Goal: Go to known website: Access a specific website the user already knows

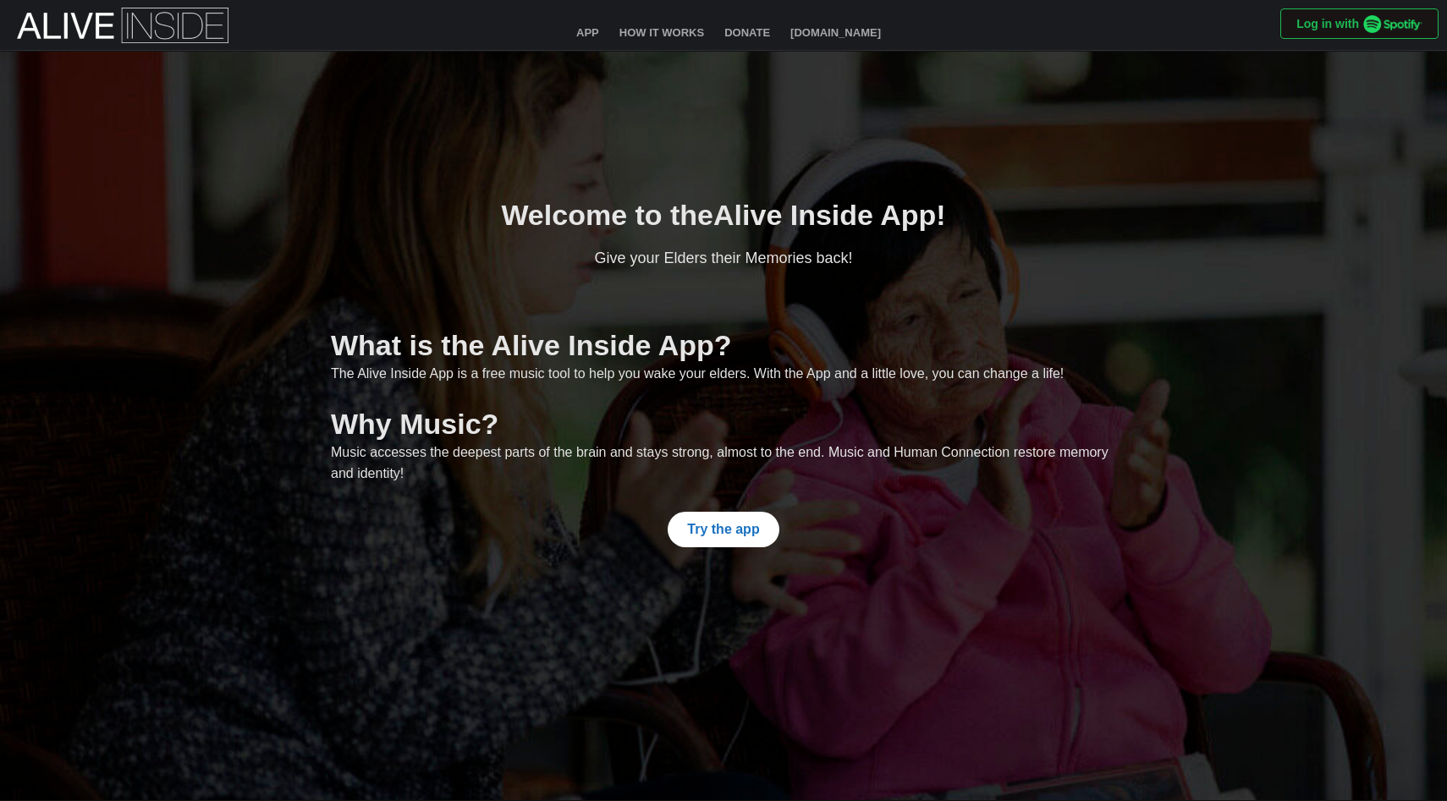
click at [726, 519] on span "Try the app" at bounding box center [723, 530] width 72 height 34
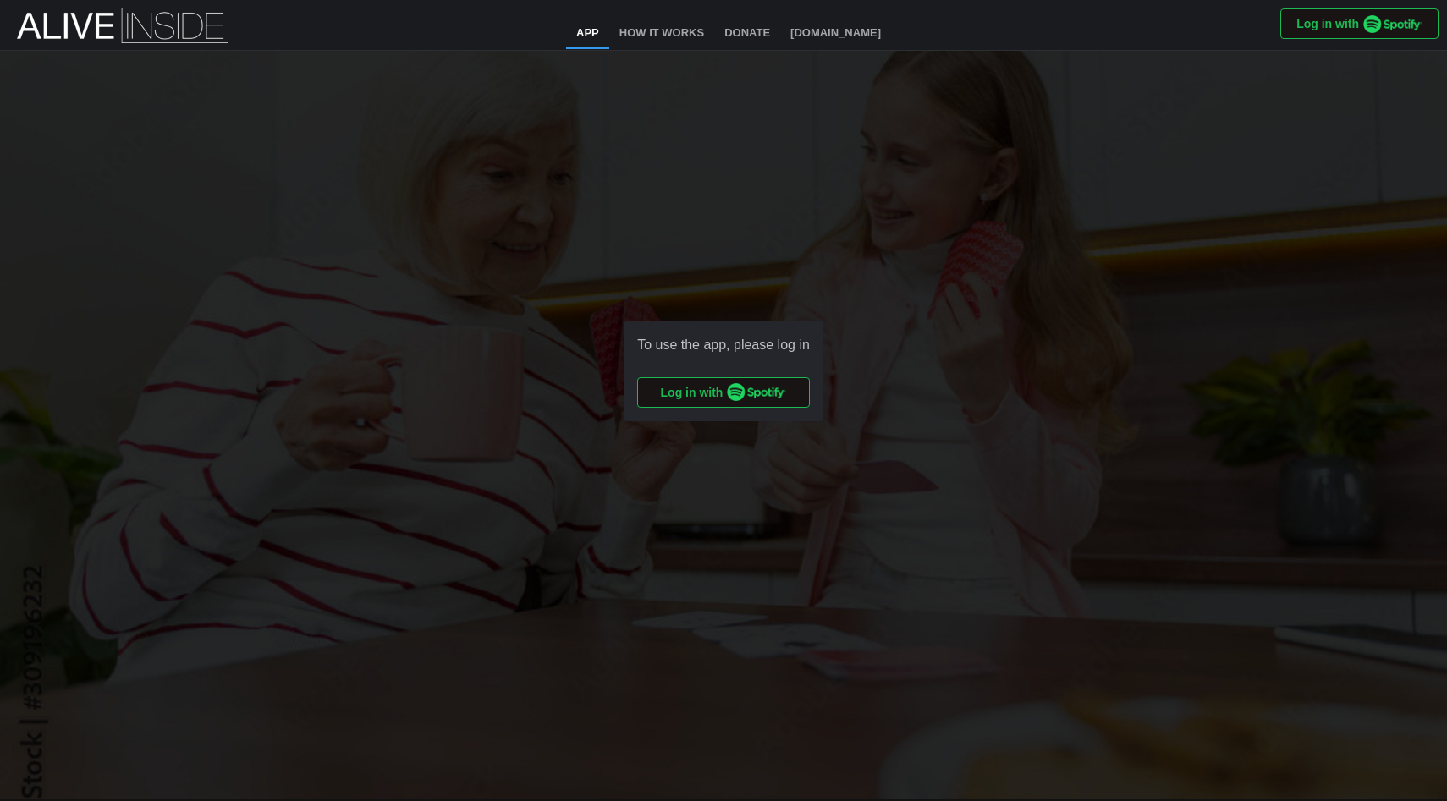
click at [696, 390] on span "Log in with" at bounding box center [724, 392] width 126 height 29
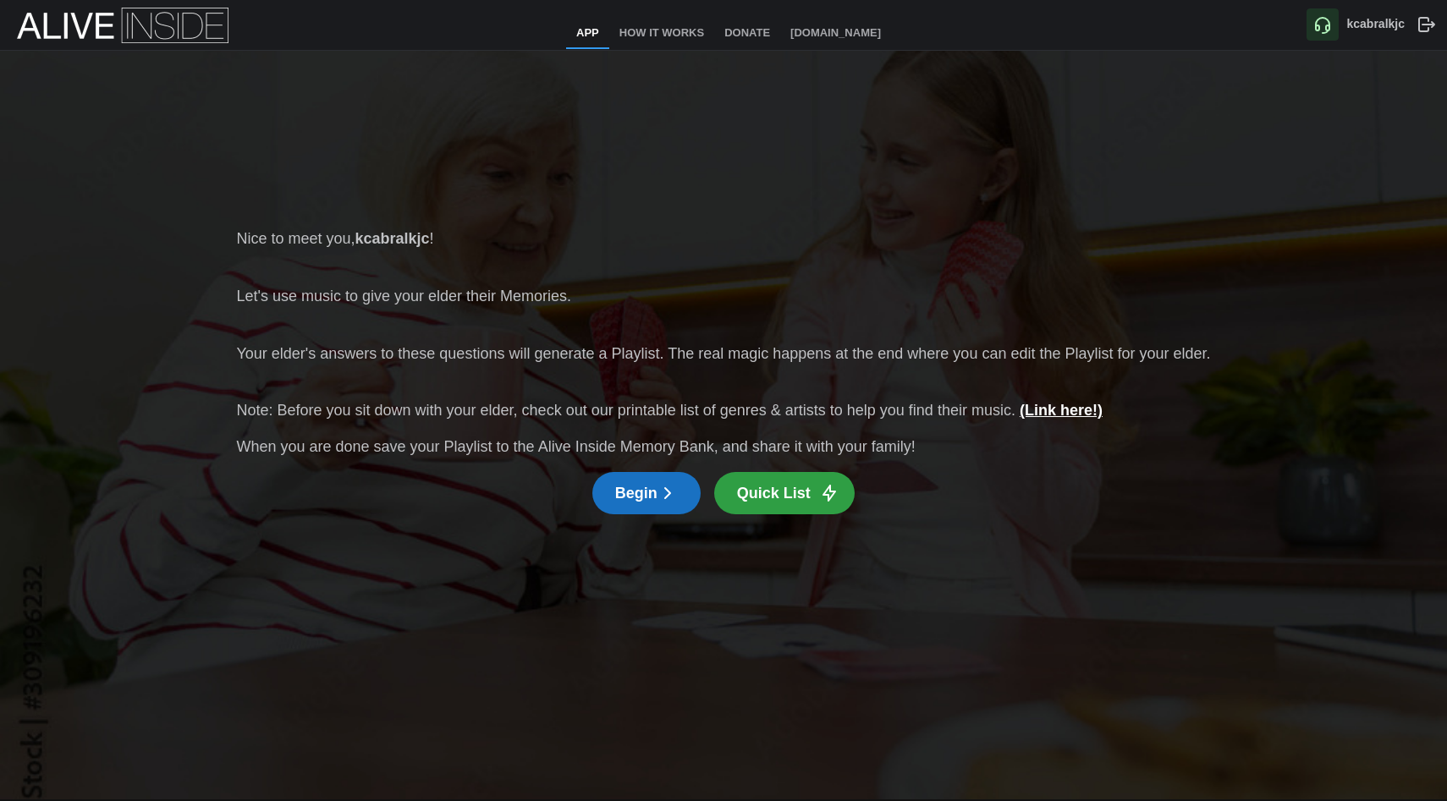
click at [1047, 415] on link "(Link here!)" at bounding box center [1060, 410] width 83 height 17
